Goal: Information Seeking & Learning: Learn about a topic

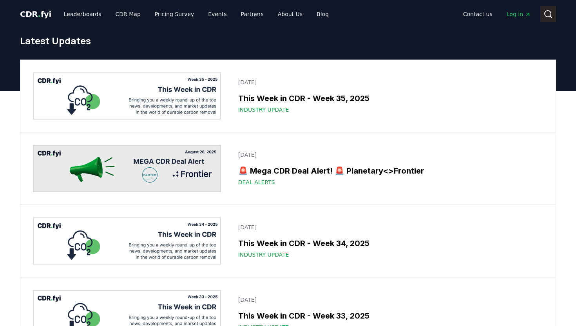
click at [549, 15] on icon at bounding box center [547, 13] width 9 height 9
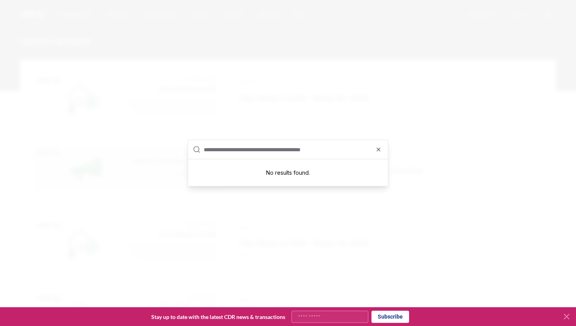
click at [307, 149] on input "text" at bounding box center [293, 149] width 179 height 19
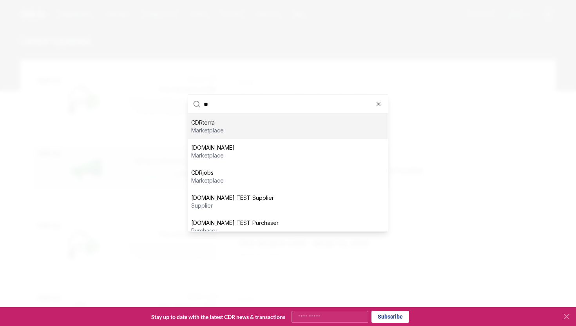
type input "*"
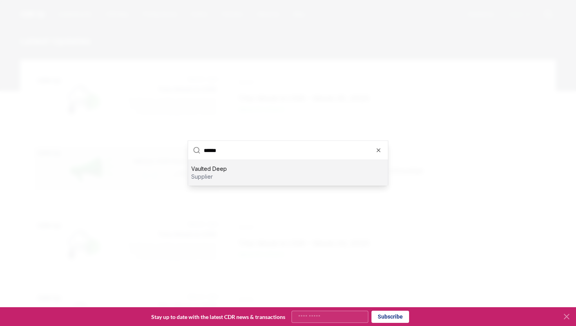
type input "******"
click at [211, 175] on p "supplier" at bounding box center [209, 177] width 36 height 8
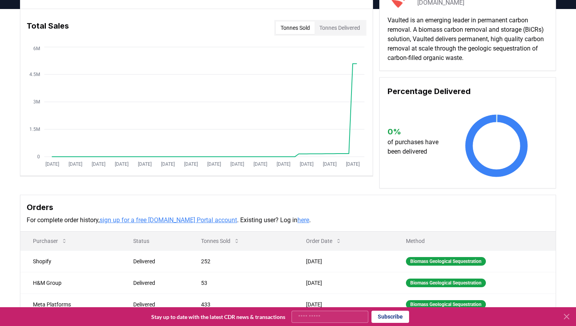
scroll to position [22, 0]
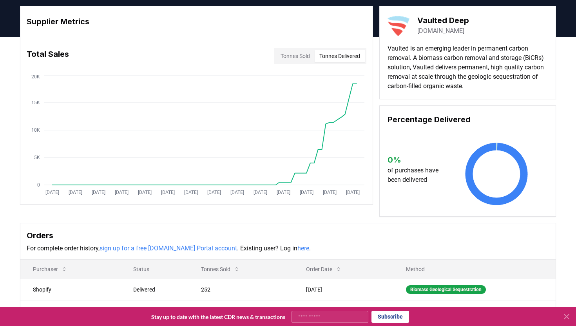
click at [343, 61] on button "Tonnes Delivered" at bounding box center [339, 56] width 50 height 13
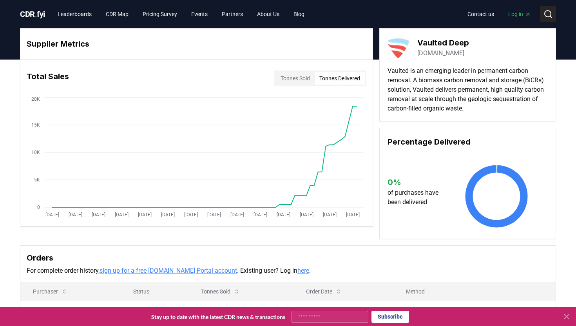
click at [544, 12] on icon at bounding box center [547, 13] width 9 height 9
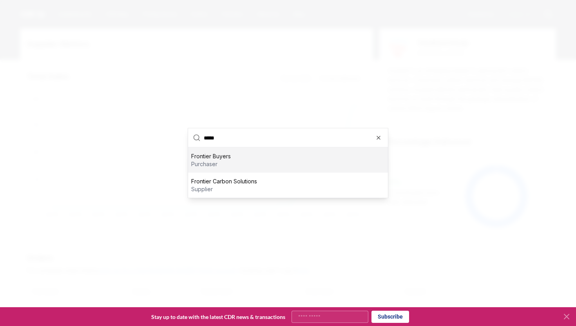
type input "*****"
click at [206, 162] on p "purchaser" at bounding box center [211, 164] width 40 height 8
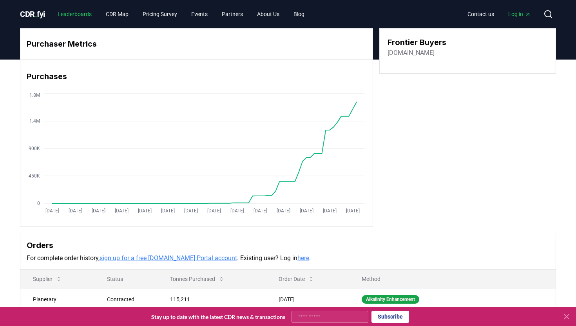
click at [84, 12] on link "Leaderboards" at bounding box center [74, 14] width 47 height 14
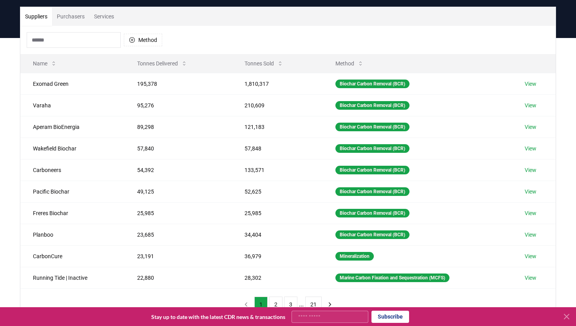
scroll to position [54, 0]
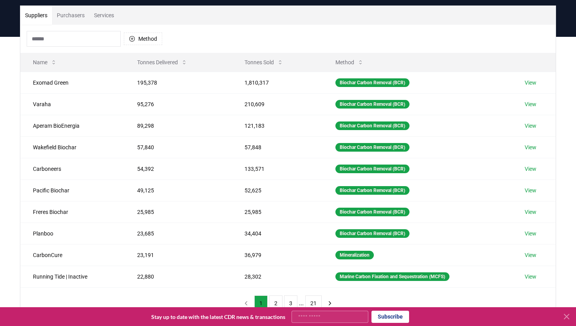
click at [85, 14] on button "Purchasers" at bounding box center [70, 15] width 37 height 19
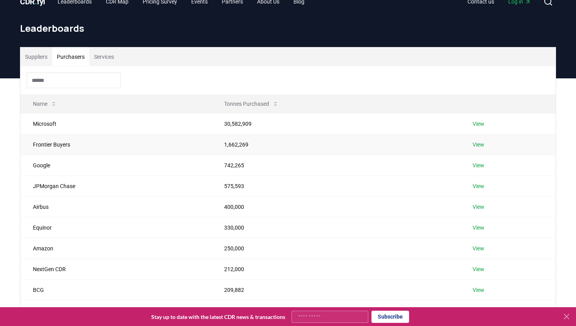
scroll to position [0, 0]
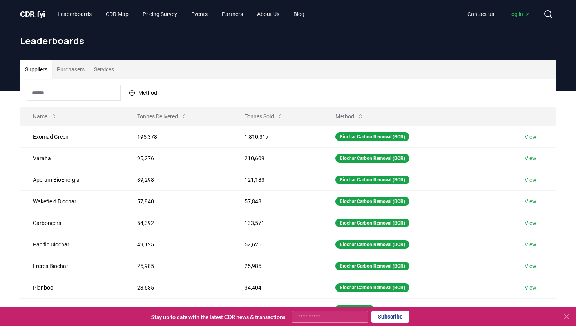
click at [42, 70] on button "Suppliers" at bounding box center [36, 69] width 32 height 19
click at [87, 75] on button "Purchasers" at bounding box center [70, 69] width 37 height 19
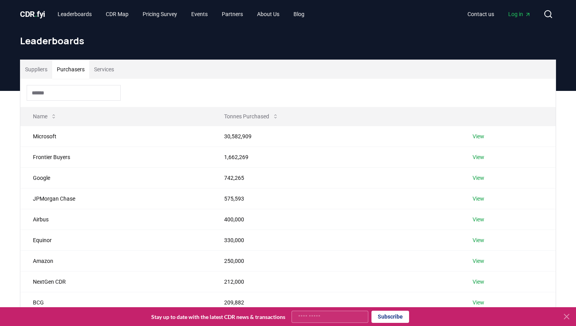
click at [240, 75] on div "Suppliers Purchasers Services" at bounding box center [287, 69] width 535 height 19
click at [74, 92] on input at bounding box center [74, 93] width 94 height 16
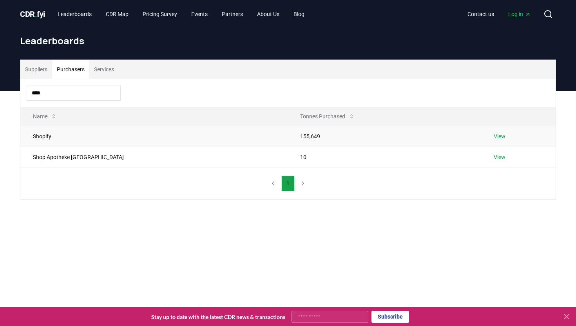
type input "****"
click at [493, 137] on link "View" at bounding box center [499, 136] width 12 height 8
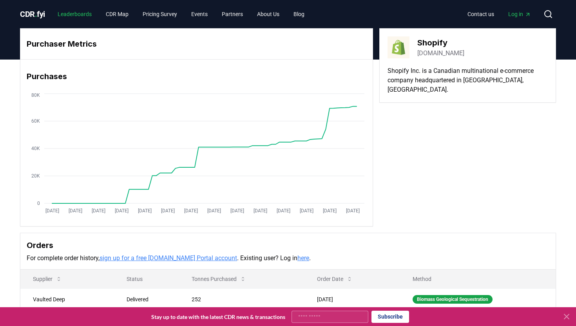
click at [85, 19] on link "Leaderboards" at bounding box center [74, 14] width 47 height 14
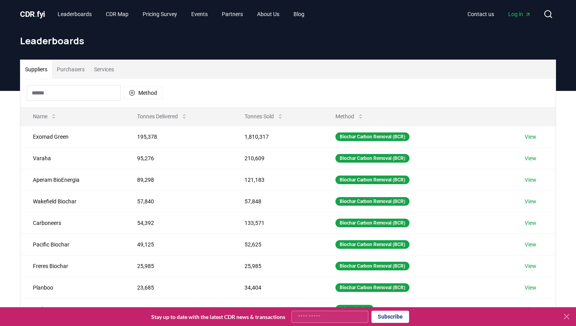
click at [83, 75] on button "Purchasers" at bounding box center [70, 69] width 37 height 19
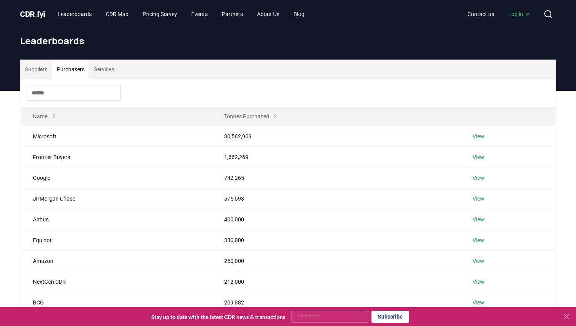
click at [75, 94] on input at bounding box center [74, 93] width 94 height 16
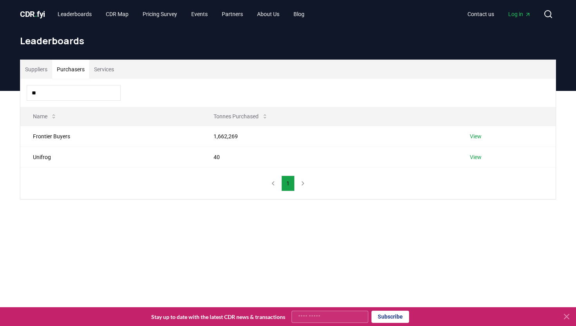
type input "*"
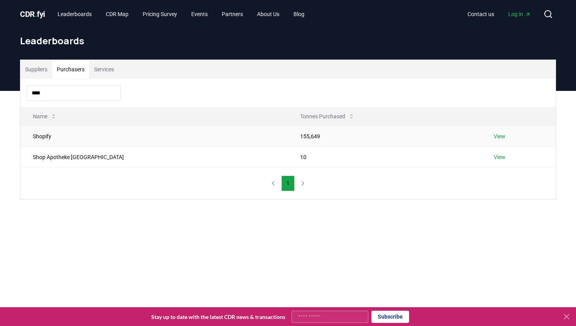
type input "****"
click at [493, 137] on link "View" at bounding box center [499, 136] width 12 height 8
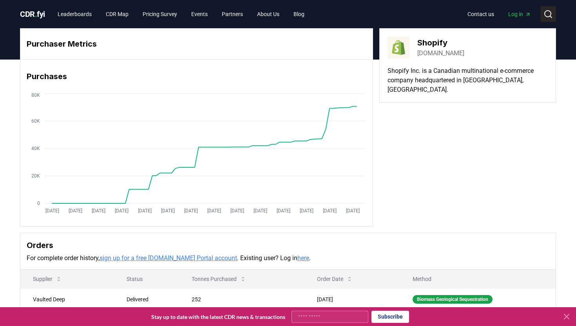
click at [550, 15] on icon at bounding box center [547, 13] width 9 height 9
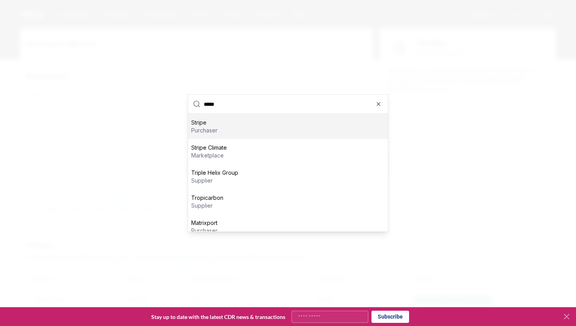
type input "*****"
click at [317, 126] on div "Stripe purchaser" at bounding box center [288, 126] width 200 height 25
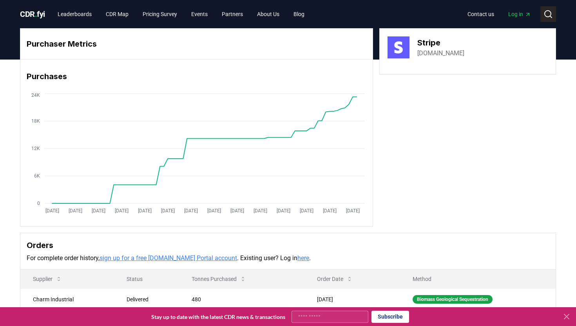
click at [545, 11] on circle at bounding box center [547, 14] width 6 height 6
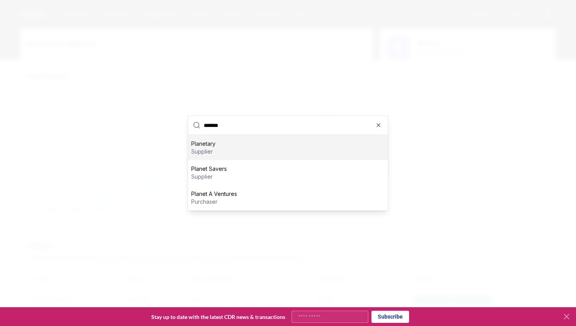
type input "*******"
click at [254, 147] on div "Planetary supplier" at bounding box center [288, 147] width 200 height 25
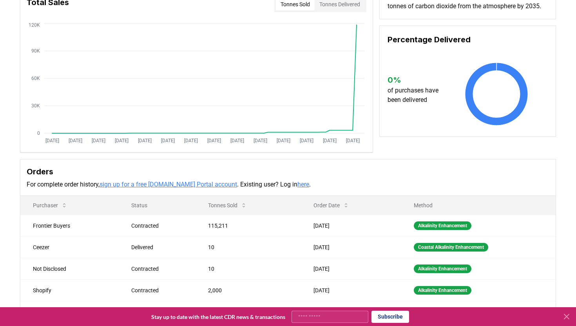
scroll to position [71, 0]
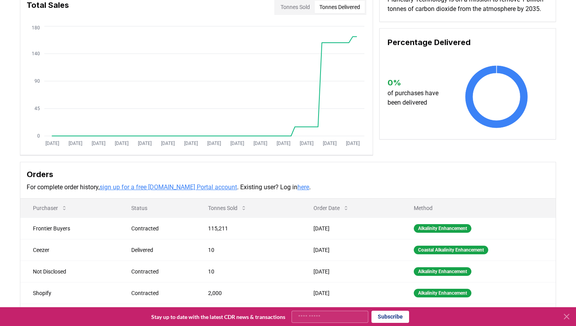
click at [352, 9] on button "Tonnes Delivered" at bounding box center [339, 7] width 50 height 13
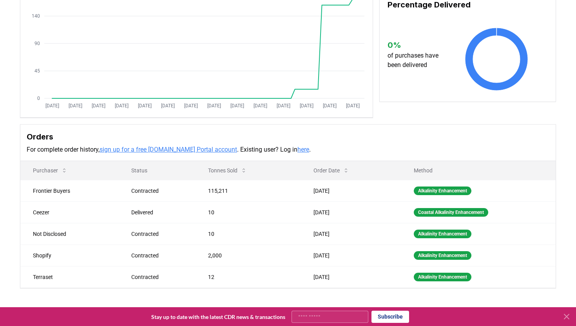
scroll to position [119, 0]
